Goal: Find specific page/section: Find specific page/section

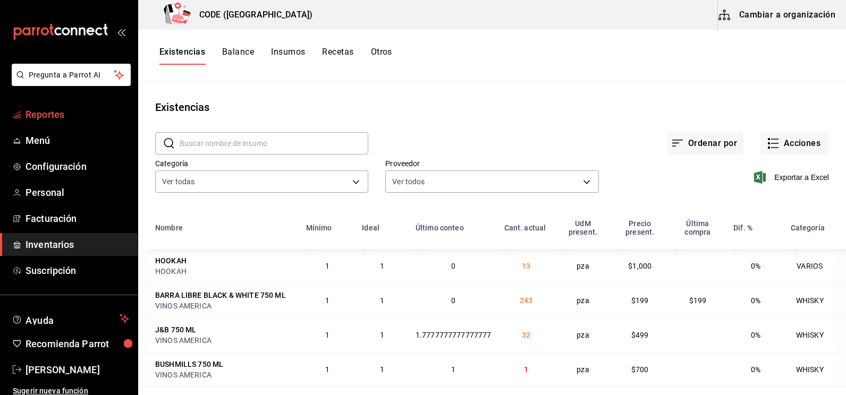
click at [61, 111] on span "Reportes" at bounding box center [78, 114] width 104 height 14
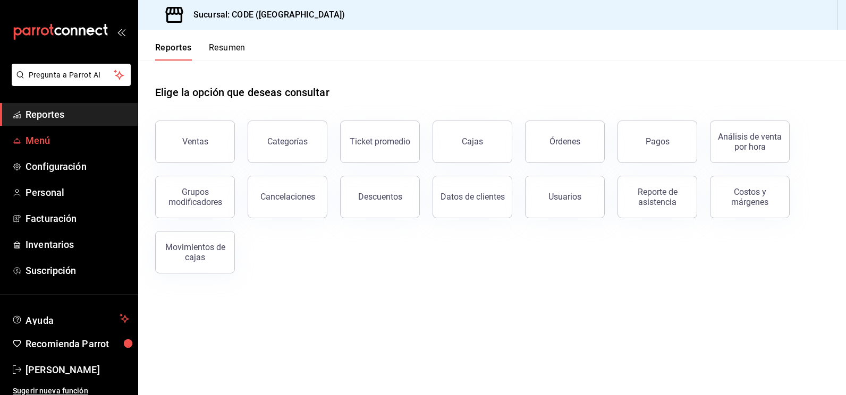
click at [49, 146] on span "Menú" at bounding box center [78, 140] width 104 height 14
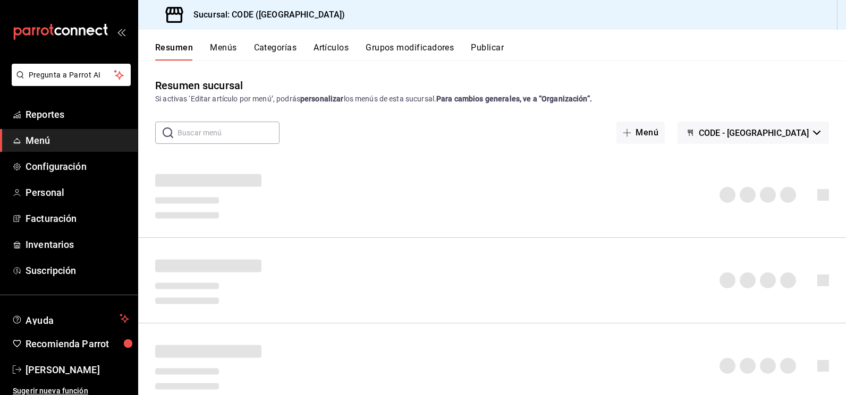
click at [337, 46] on button "Artículos" at bounding box center [330, 52] width 35 height 18
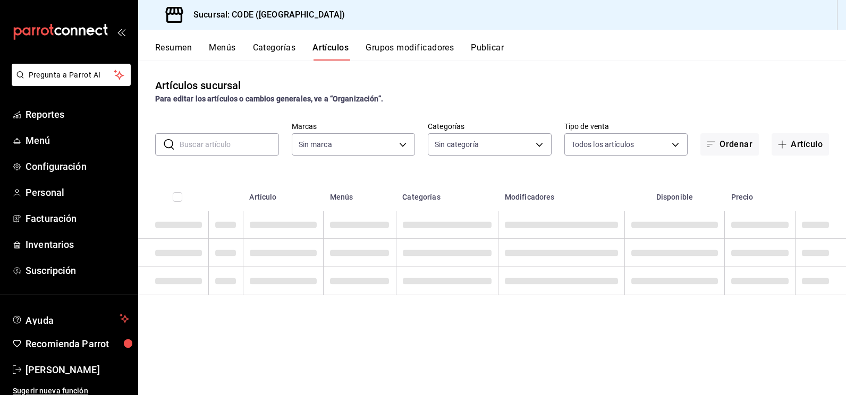
type input "b4274379-98e3-4a61-b813-167c2f875b9b"
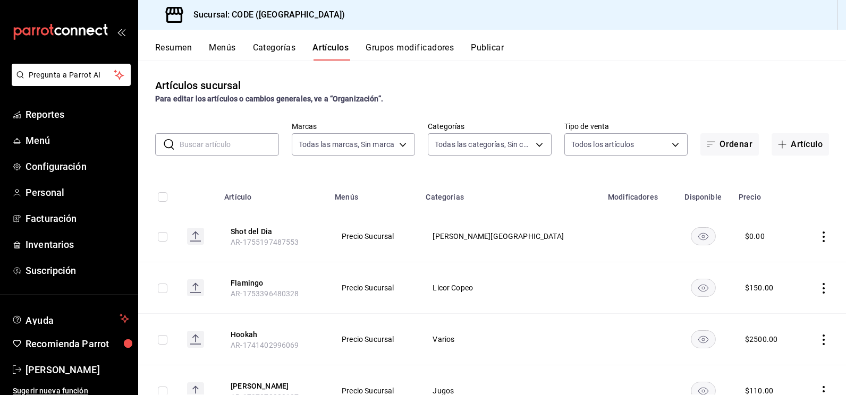
type input "f391cf47-fcb9-47d4-a0a8-cb8543f6f021,4bb38f7e-a5c0-4edd-b3a9-4b6ffc0329f0,fb8a9…"
click at [249, 148] on input "text" at bounding box center [229, 144] width 99 height 21
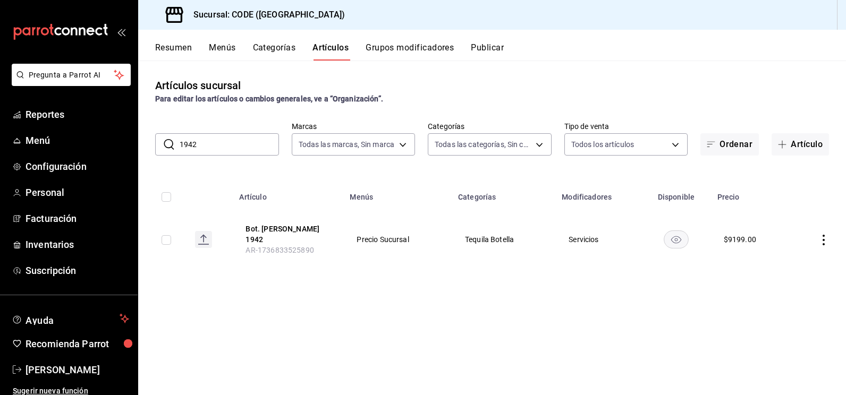
click at [242, 141] on input "1942" at bounding box center [229, 144] width 99 height 21
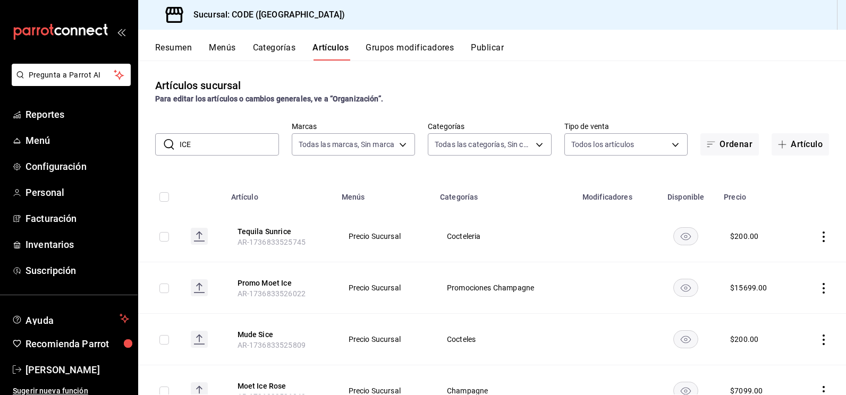
click at [248, 146] on input "ICE" at bounding box center [229, 144] width 99 height 21
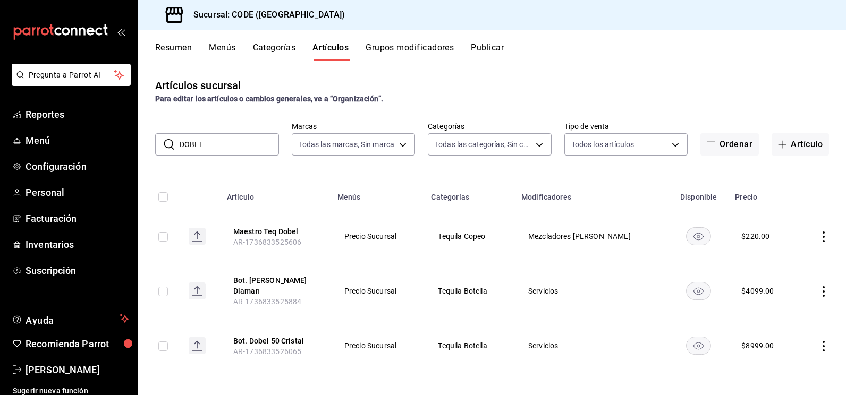
click at [244, 153] on input "DOBEL" at bounding box center [229, 144] width 99 height 21
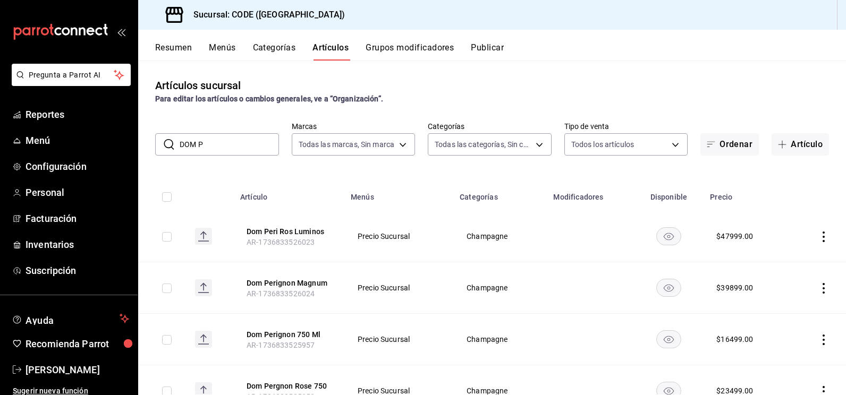
click at [216, 142] on input "DOM P" at bounding box center [229, 144] width 99 height 21
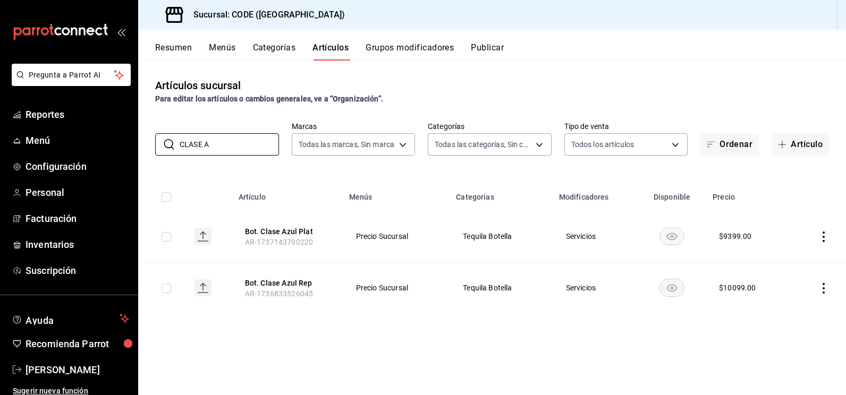
type input "CLASE A"
click at [62, 368] on span "[PERSON_NAME]" at bounding box center [78, 370] width 104 height 14
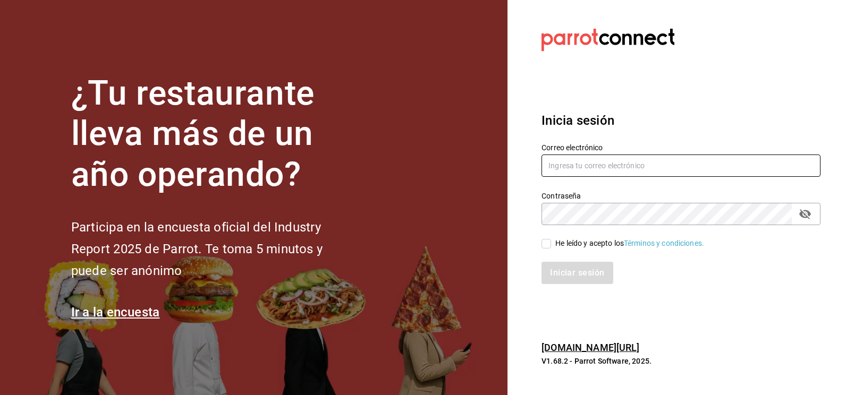
type input "[EMAIL_ADDRESS][DOMAIN_NAME]"
